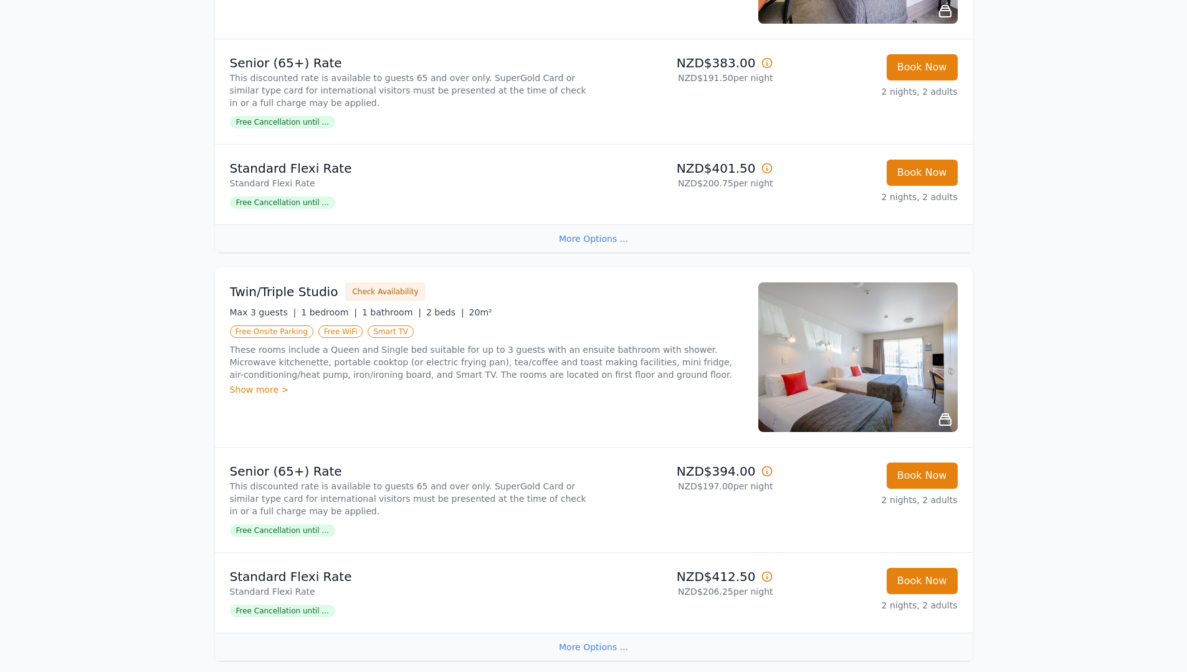
scroll to position [729, 0]
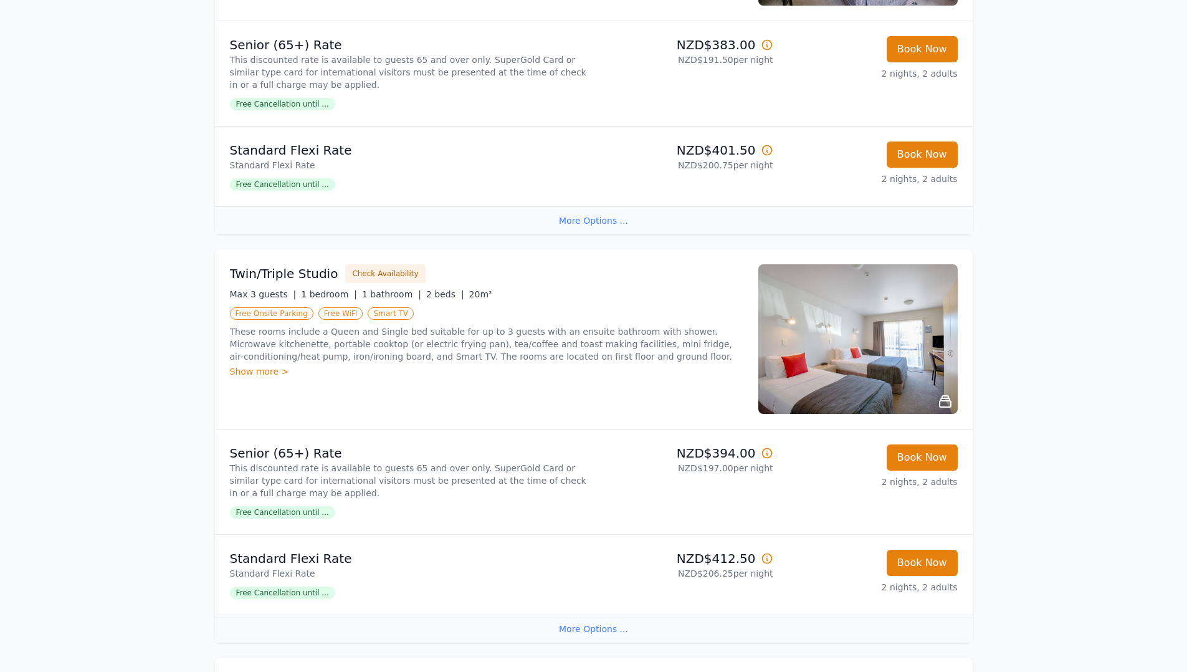
click at [843, 350] on img at bounding box center [857, 339] width 199 height 150
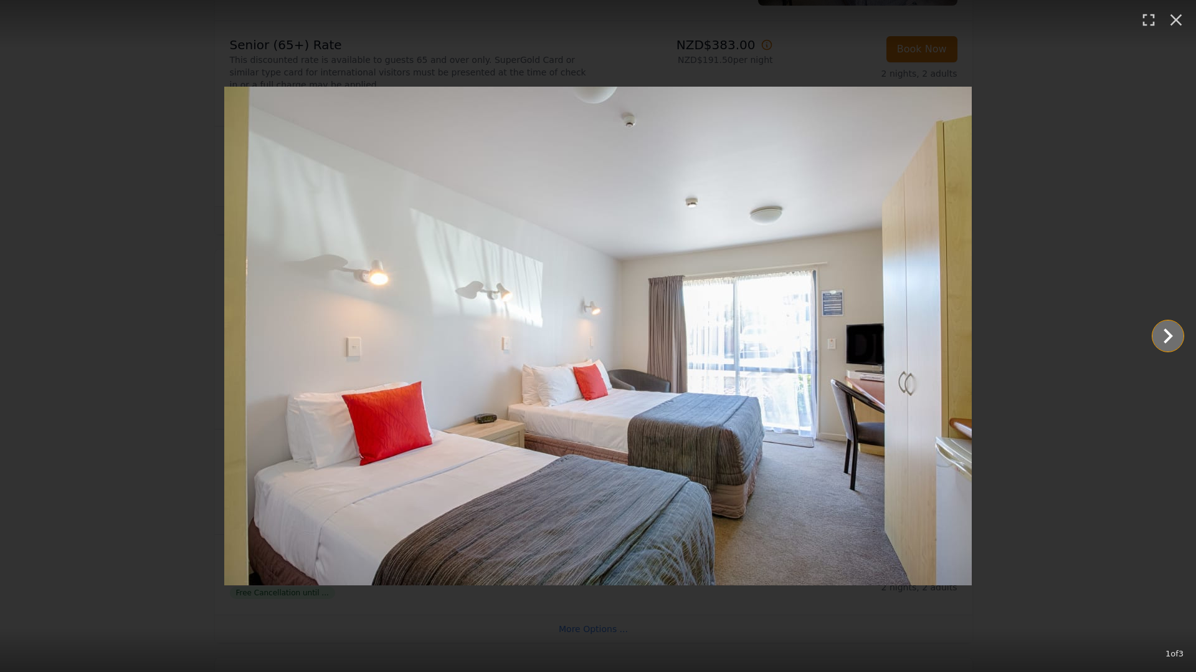
click at [1170, 330] on icon "Show slide 2 of 3" at bounding box center [1168, 336] width 30 height 30
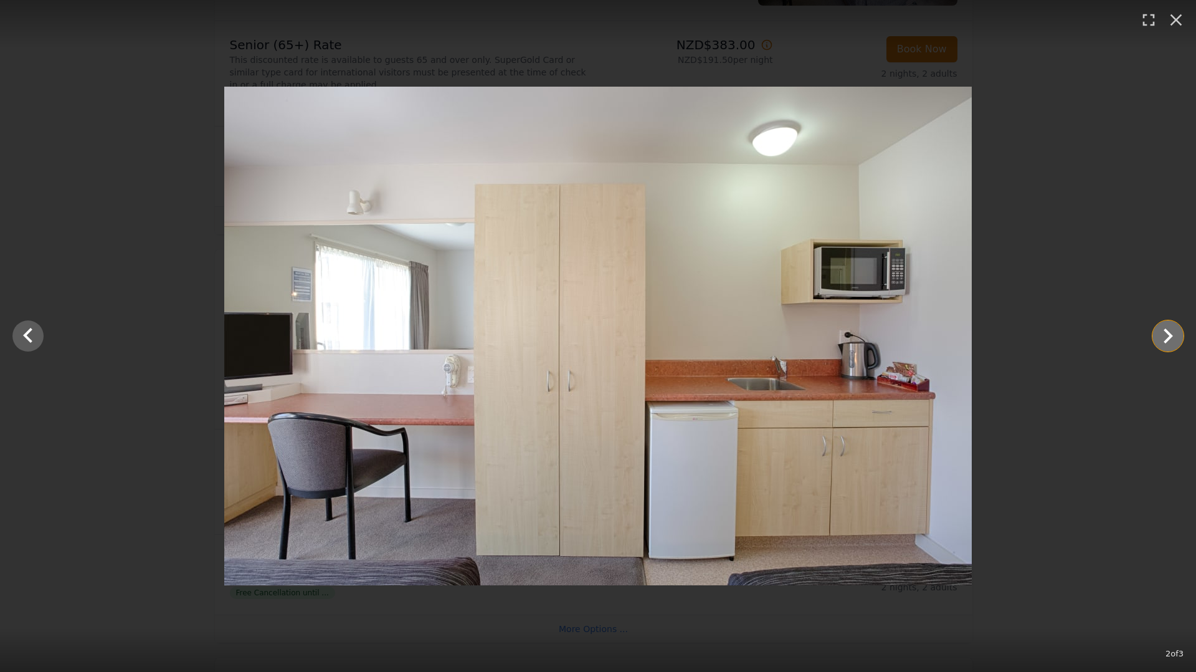
click at [1170, 330] on icon "Show slide 3 of 3" at bounding box center [1168, 336] width 30 height 30
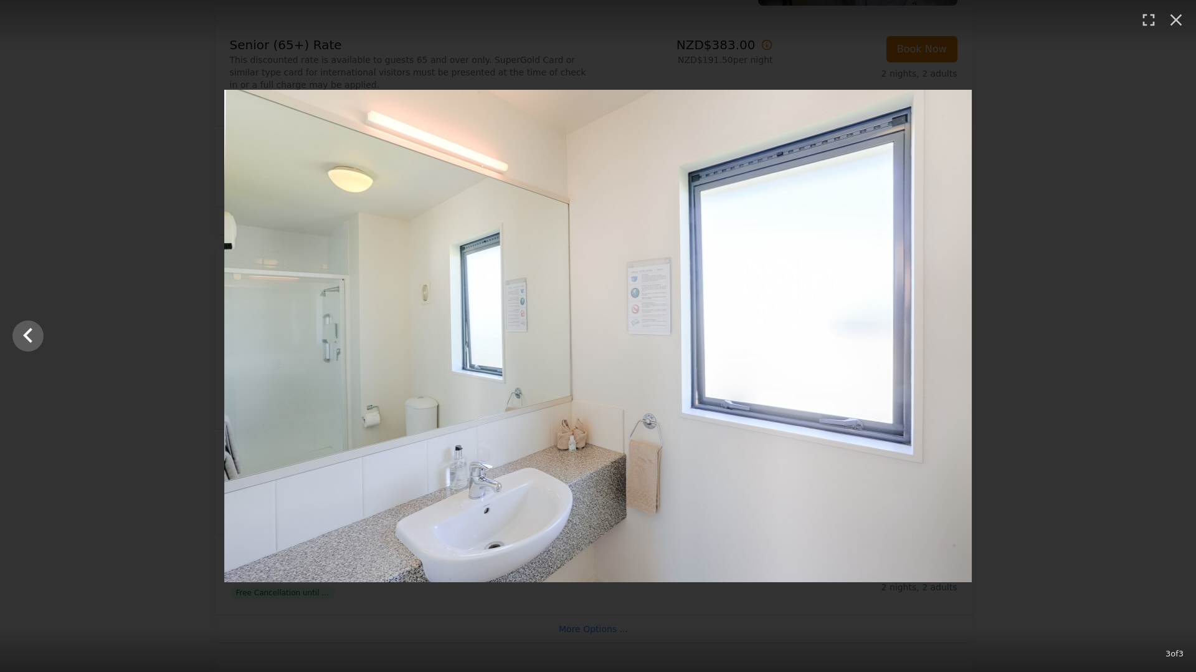
click at [1170, 330] on div at bounding box center [598, 336] width 1196 height 492
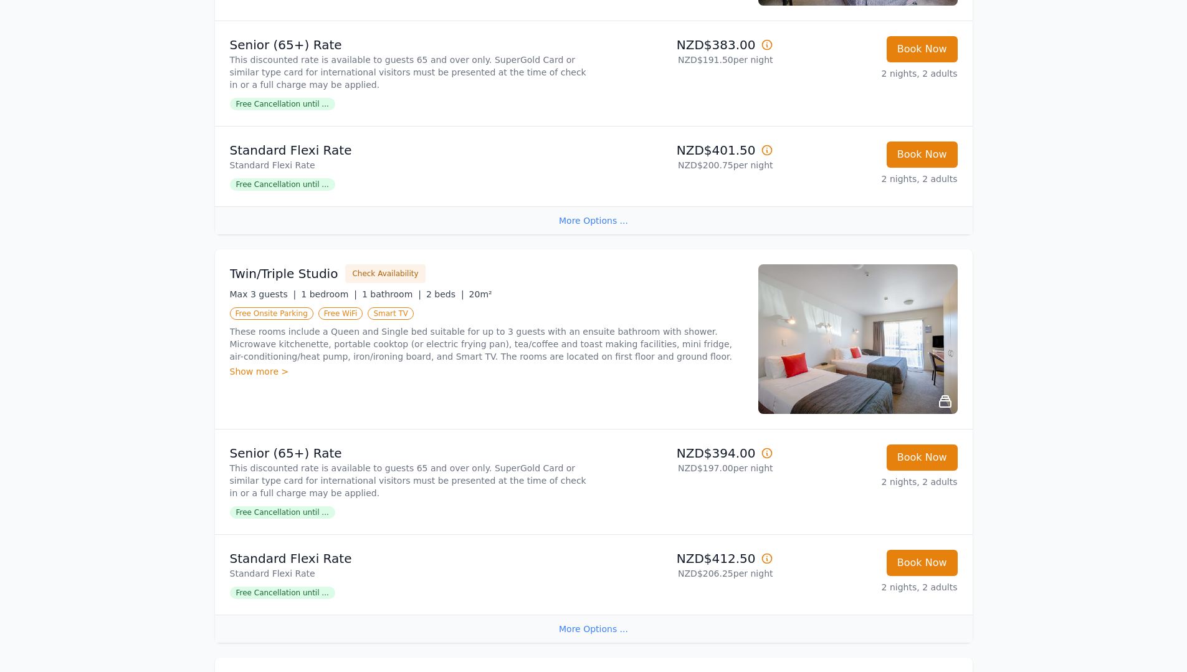
click at [261, 375] on div "Show more >" at bounding box center [486, 371] width 513 height 12
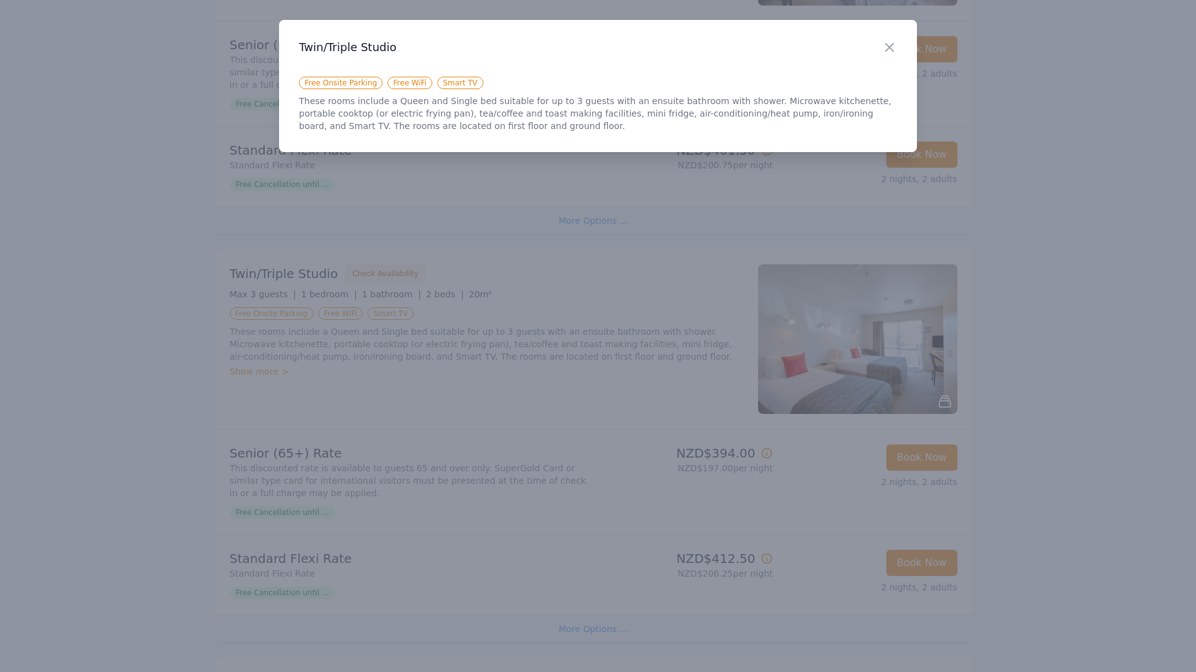
click at [887, 36] on div "Close" at bounding box center [899, 39] width 35 height 39
click at [526, 361] on div at bounding box center [598, 336] width 1196 height 672
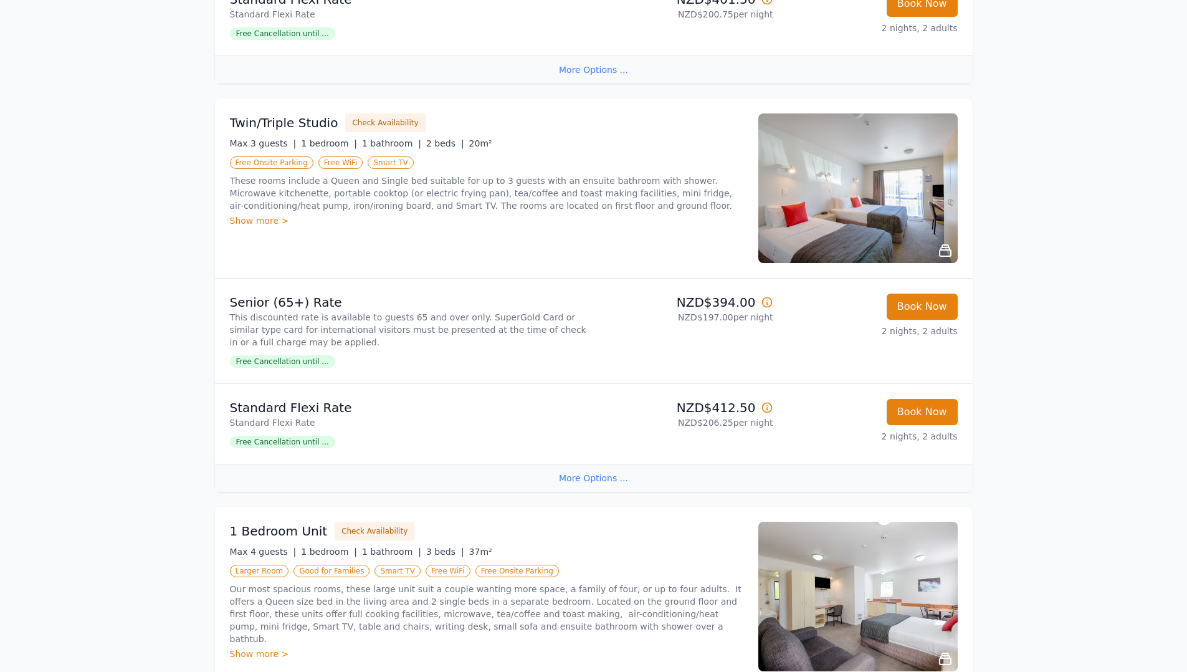
scroll to position [922, 0]
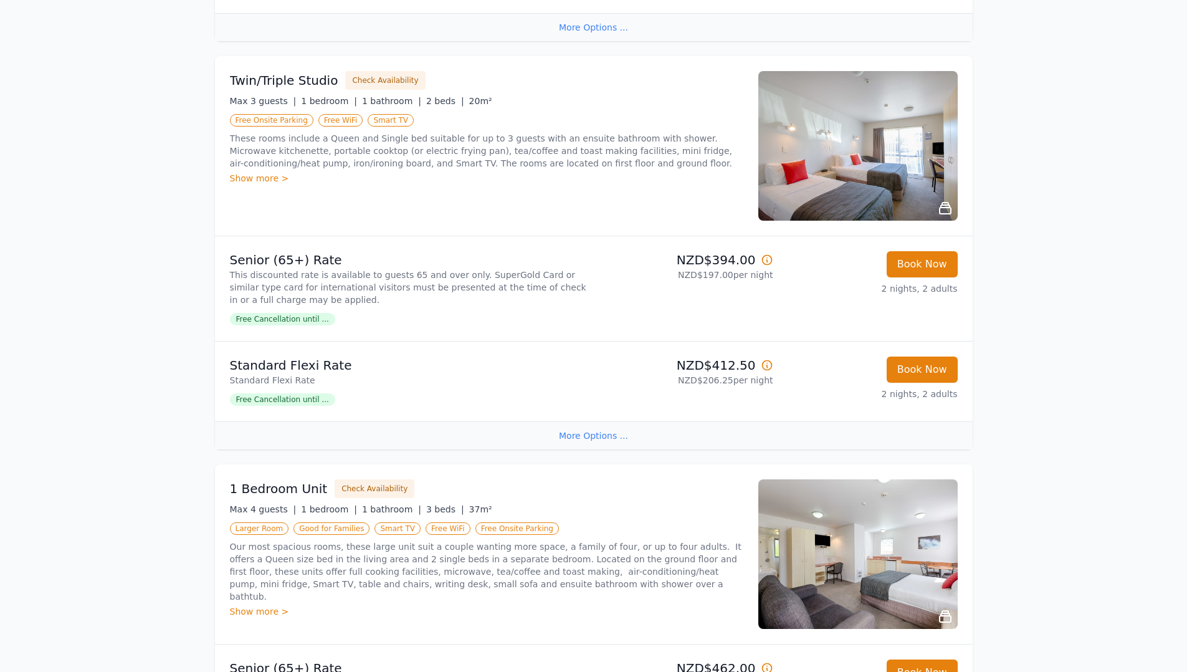
click at [599, 437] on div "More Options ..." at bounding box center [594, 435] width 758 height 28
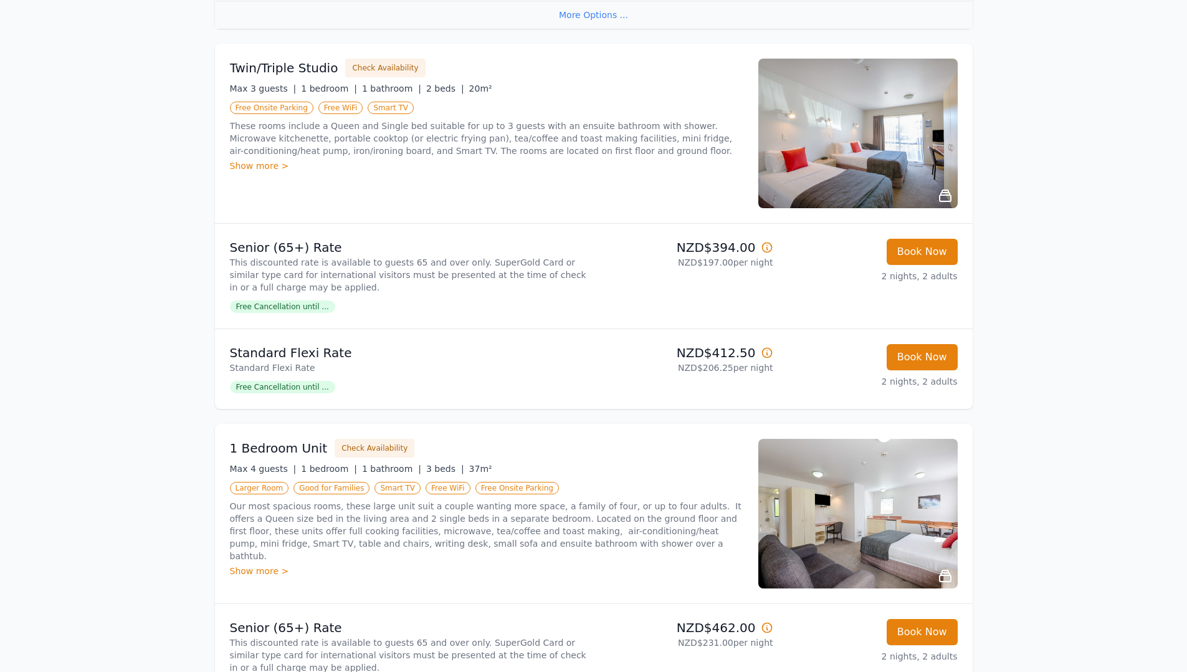
scroll to position [937, 0]
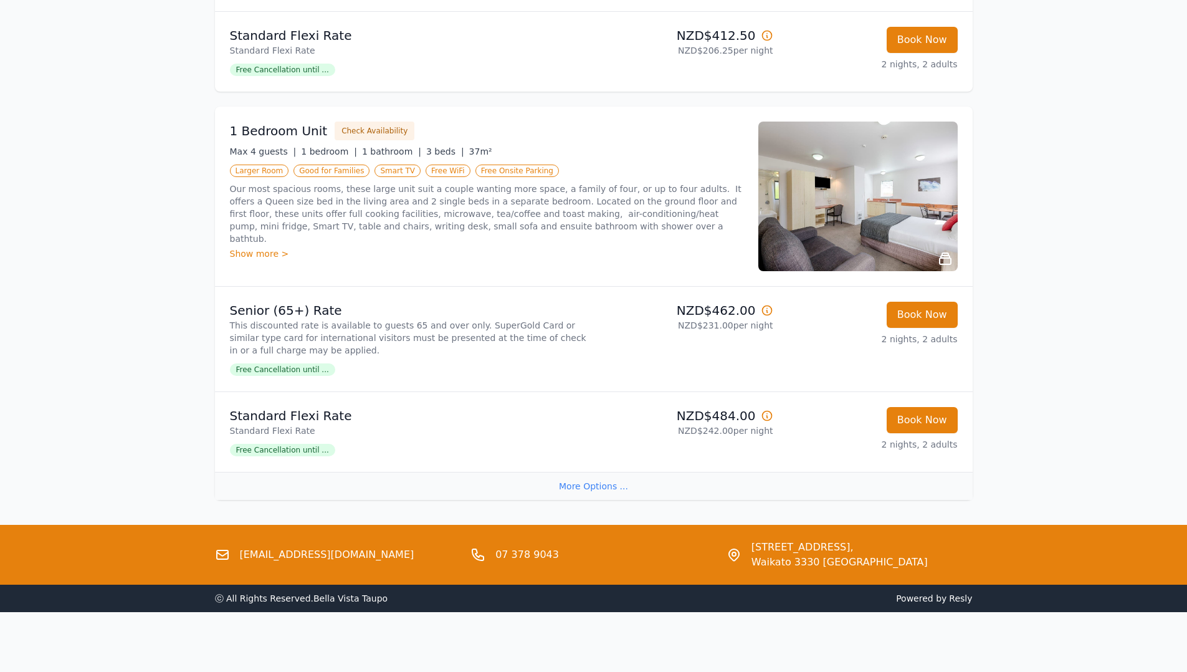
click at [589, 476] on div "More Options ..." at bounding box center [594, 486] width 758 height 28
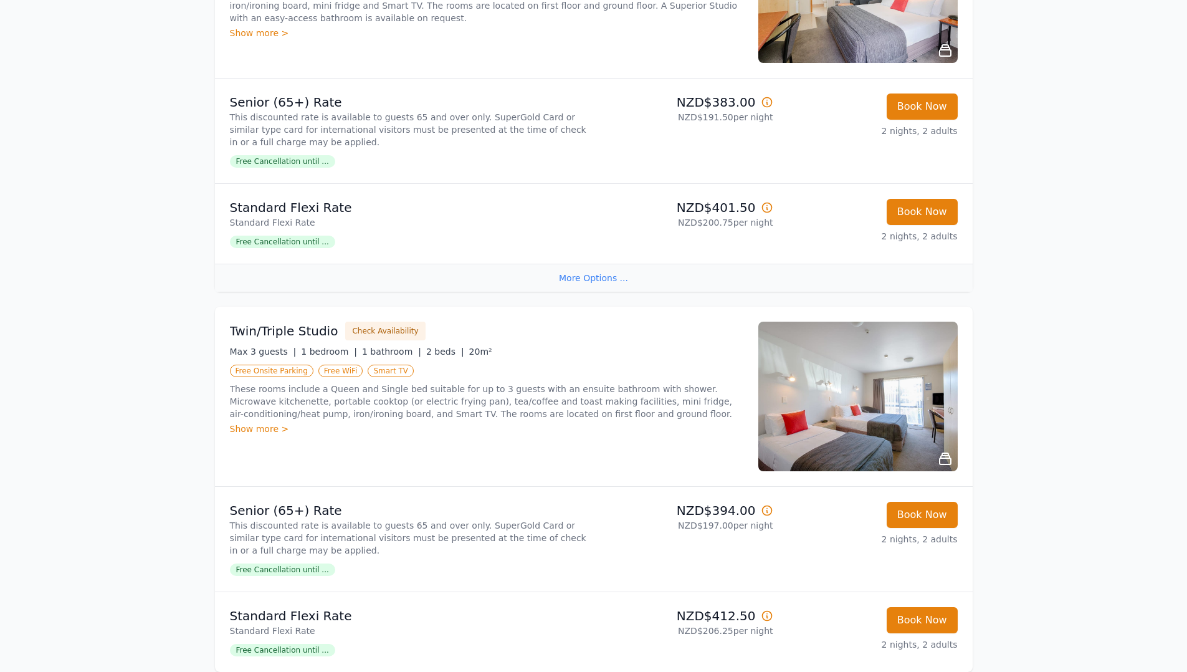
scroll to position [423, 0]
